Goal: Transaction & Acquisition: Book appointment/travel/reservation

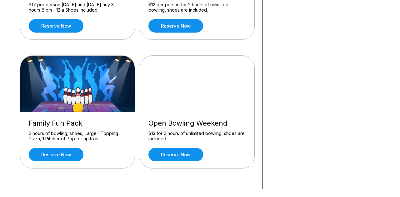
scroll to position [140, 0]
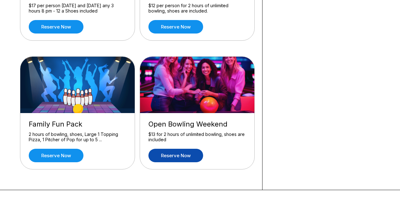
click at [178, 157] on link "Reserve now" at bounding box center [175, 154] width 55 height 13
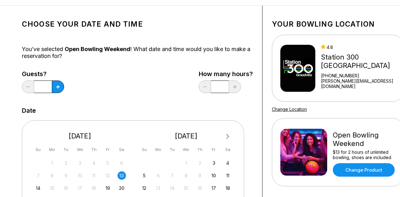
scroll to position [26, 0]
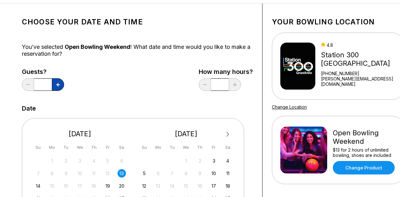
click at [57, 85] on icon at bounding box center [57, 84] width 3 height 3
type input "*"
click at [38, 186] on div "14" at bounding box center [38, 185] width 8 height 8
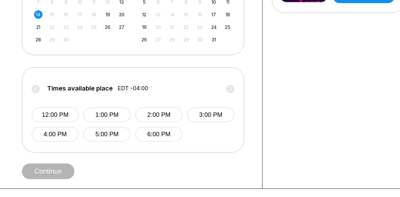
scroll to position [196, 0]
click at [168, 115] on button "2:00 PM" at bounding box center [158, 115] width 47 height 15
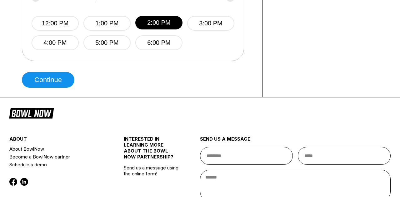
scroll to position [286, 0]
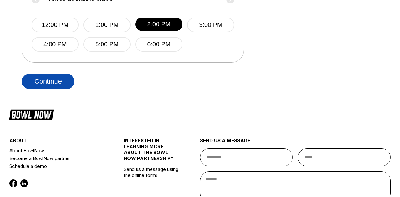
click at [53, 81] on button "Continue" at bounding box center [48, 81] width 53 height 16
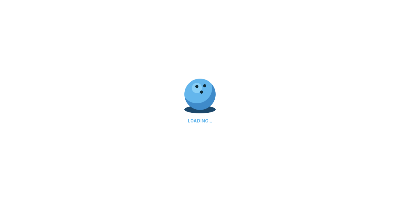
select select "**"
